Goal: Information Seeking & Learning: Learn about a topic

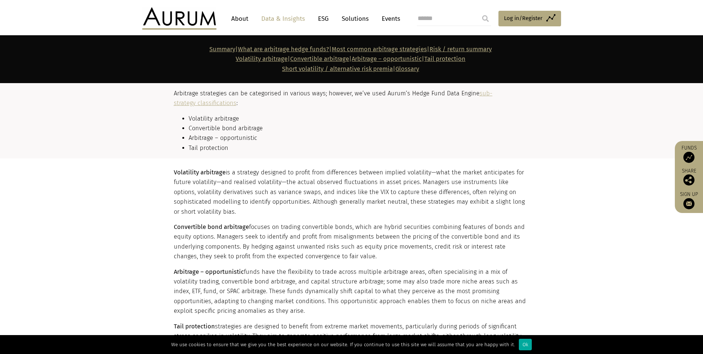
scroll to position [816, 0]
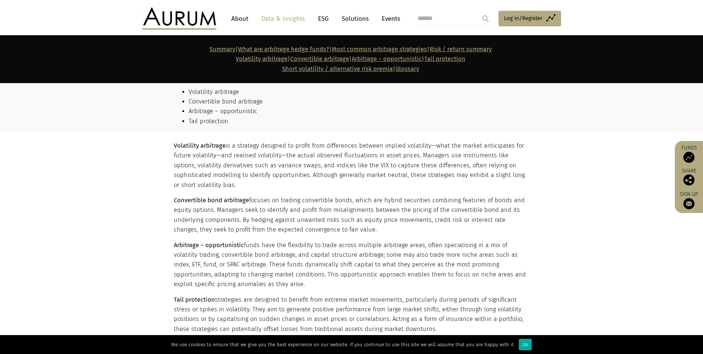
drag, startPoint x: 270, startPoint y: 139, endPoint x: 407, endPoint y: 138, distance: 137.9
click at [407, 138] on section "Volatility arbitrage is a strategy designed to profit from differences between …" at bounding box center [351, 316] width 703 height 369
drag, startPoint x: 242, startPoint y: 150, endPoint x: 360, endPoint y: 184, distance: 122.7
click at [360, 184] on p "Volatility arbitrage is a strategy designed to profit from differences between …" at bounding box center [351, 165] width 354 height 49
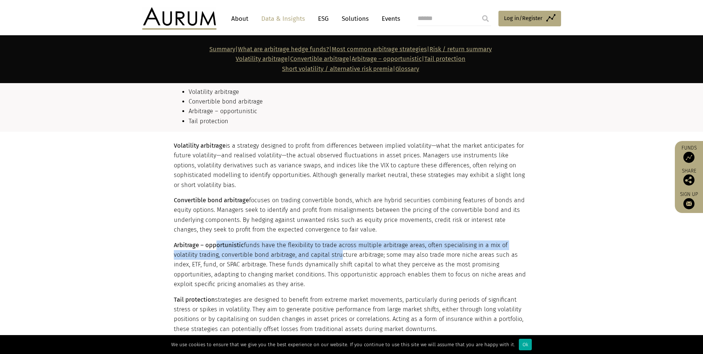
drag, startPoint x: 217, startPoint y: 244, endPoint x: 311, endPoint y: 252, distance: 94.1
click at [311, 252] on p "Arbitrage – opportunistic funds have the flexibility to trade across multiple a…" at bounding box center [351, 264] width 354 height 49
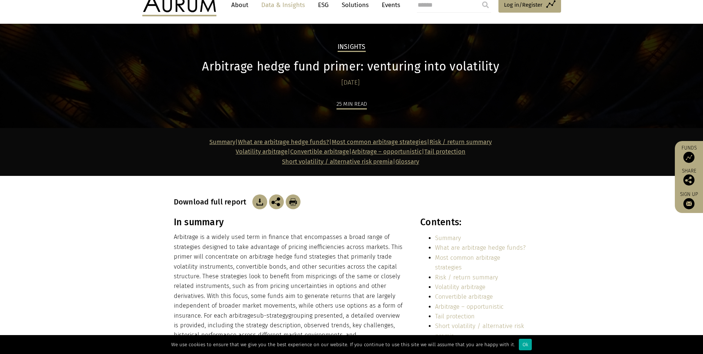
scroll to position [0, 0]
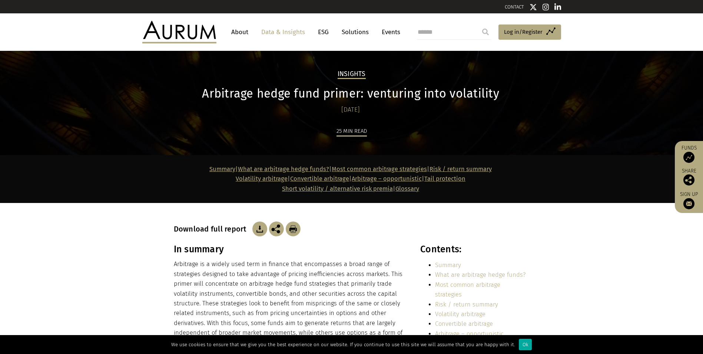
click at [281, 234] on img at bounding box center [276, 228] width 15 height 15
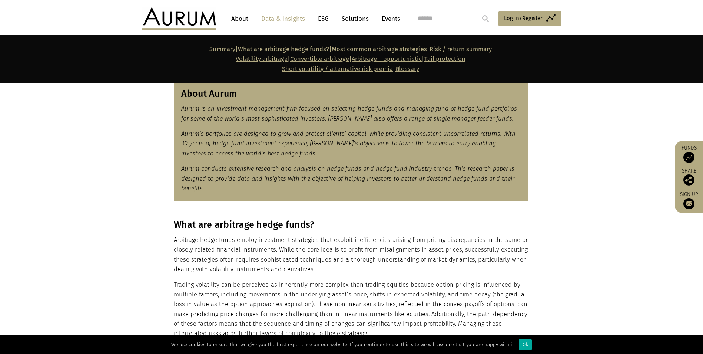
scroll to position [482, 0]
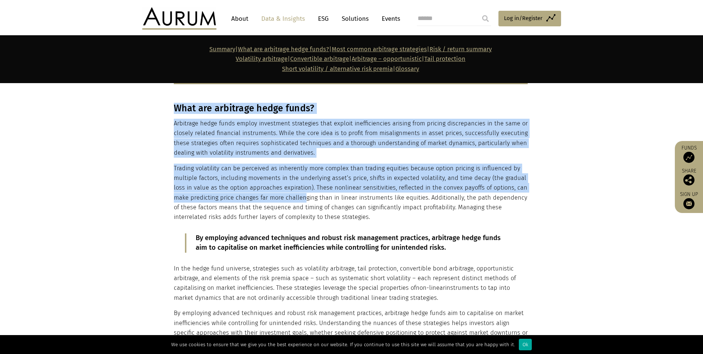
drag, startPoint x: 172, startPoint y: 125, endPoint x: 309, endPoint y: 198, distance: 155.1
click at [309, 198] on div "What are arbitrage hedge funds? Arbitrage hedge funds employ investment strateg…" at bounding box center [351, 225] width 371 height 244
click at [310, 199] on p "Trading volatility can be perceived as inherently more complex than trading equ…" at bounding box center [351, 192] width 354 height 59
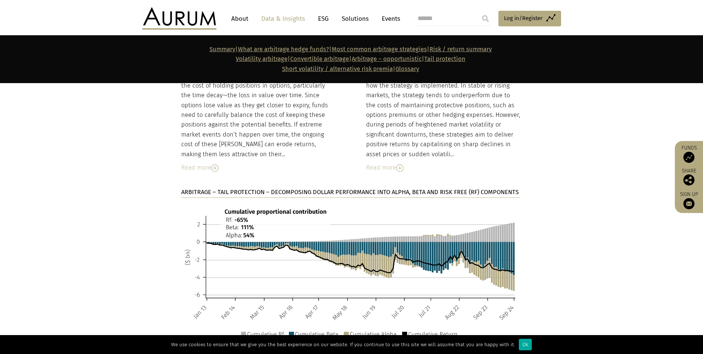
scroll to position [3596, 0]
